Goal: Task Accomplishment & Management: Manage account settings

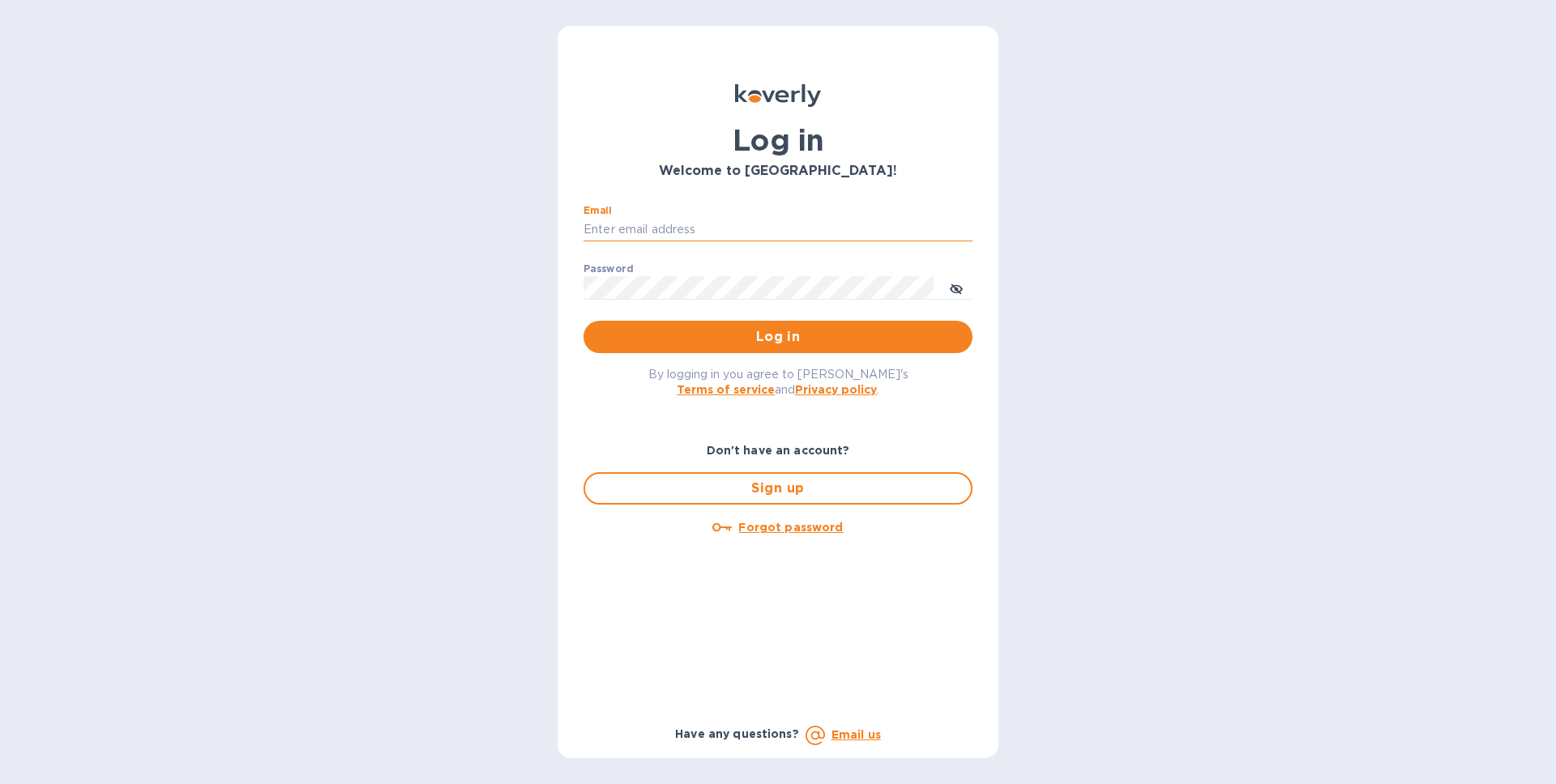
click at [649, 230] on input "Email" at bounding box center [778, 230] width 389 height 25
type input "[EMAIL_ADDRESS][DOMAIN_NAME]"
click at [583, 321] on button "Log in" at bounding box center [778, 337] width 389 height 32
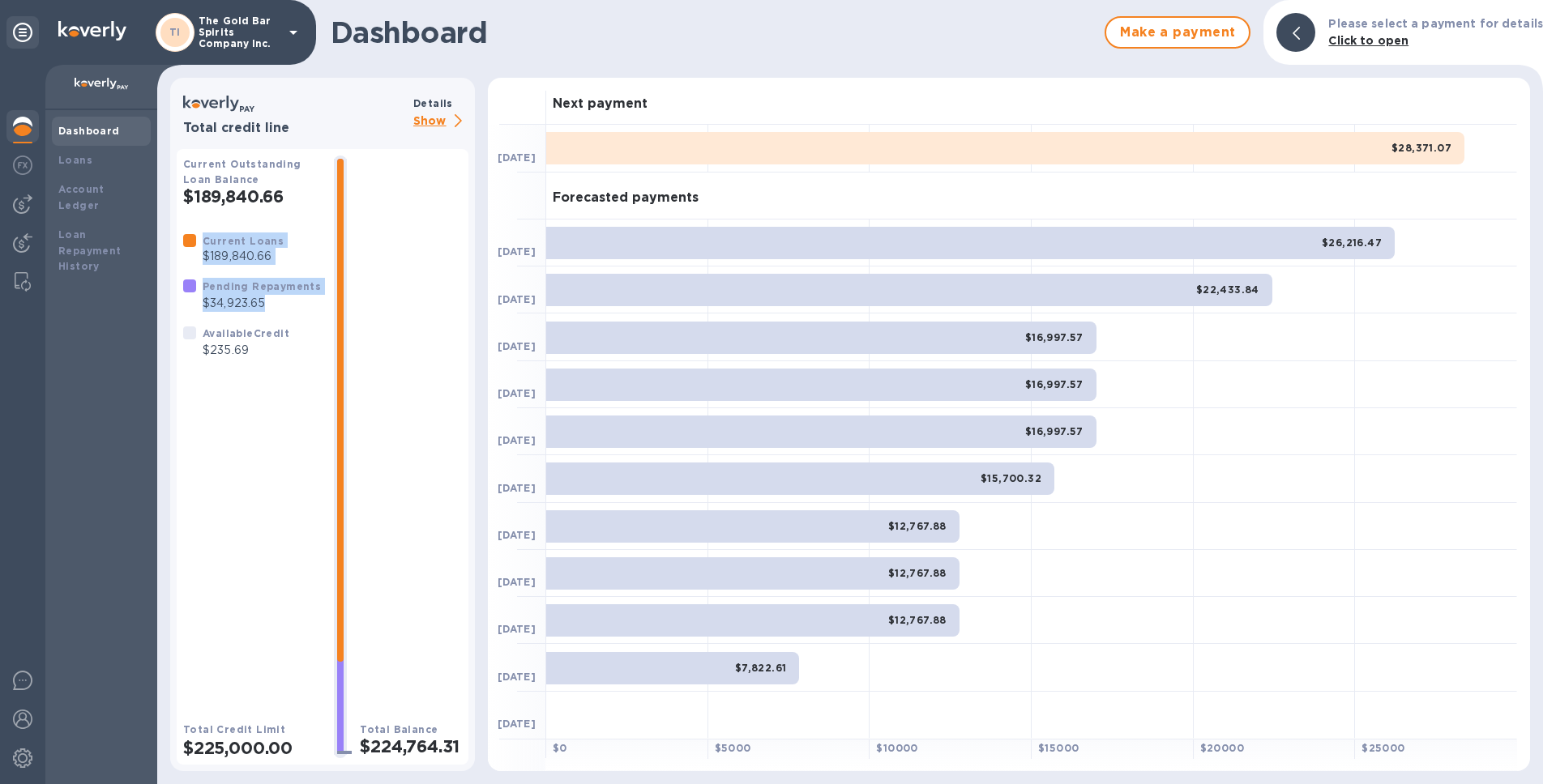
drag, startPoint x: 277, startPoint y: 308, endPoint x: 183, endPoint y: 258, distance: 106.5
click at [183, 258] on div "Current Loans $189,840.66 Pending Repayments $34,923.65 Available Credit $235.69" at bounding box center [252, 295] width 151 height 139
